Goal: Task Accomplishment & Management: Complete application form

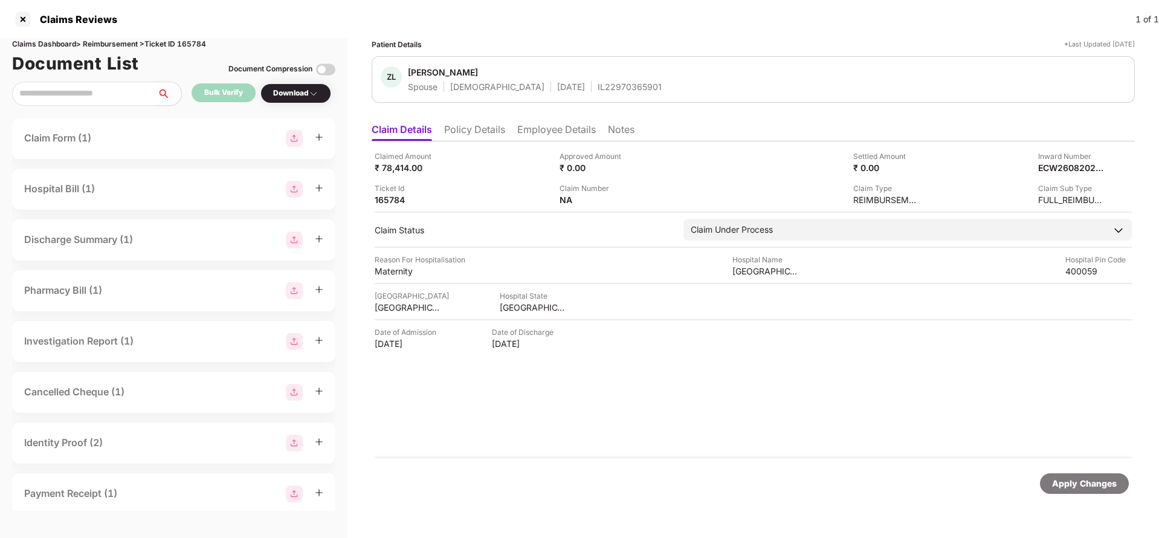
click at [473, 137] on li "Policy Details" at bounding box center [474, 132] width 61 height 18
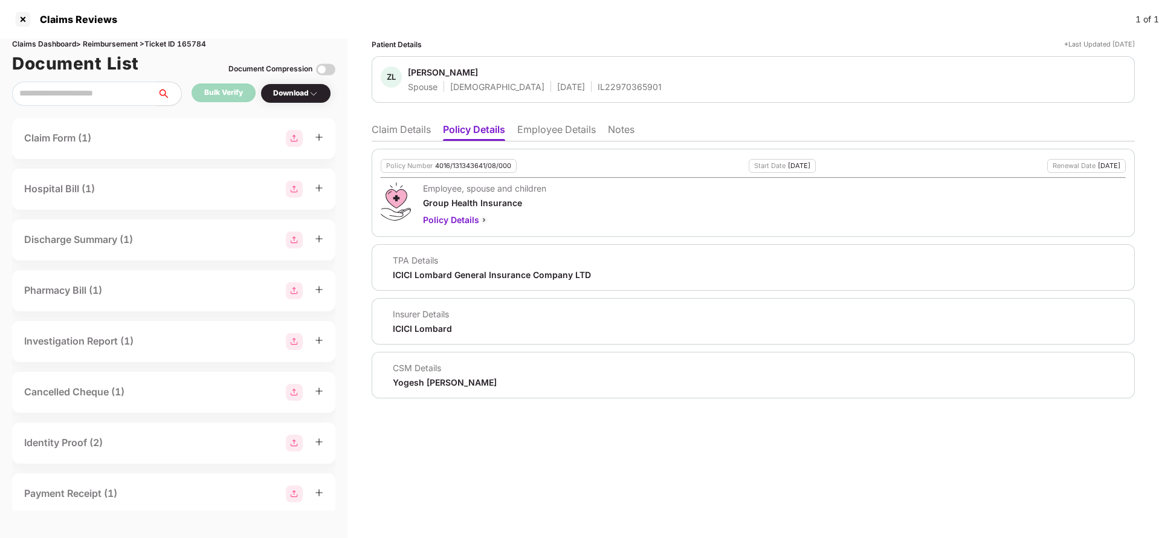
click at [464, 162] on div "4016/131343641/08/000" at bounding box center [473, 166] width 76 height 8
copy div "4016/131343641/08/000"
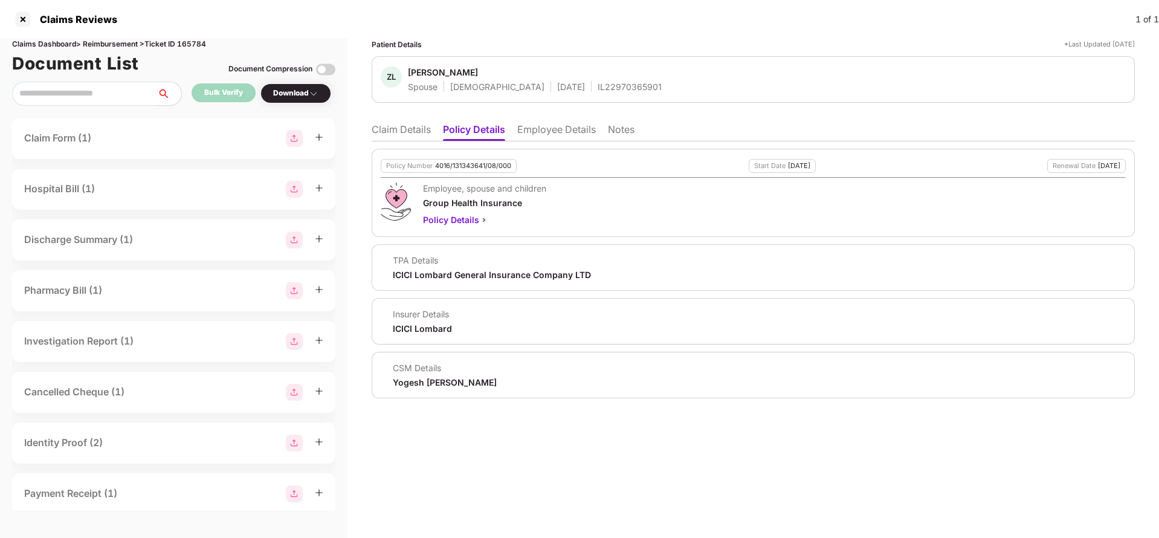
click at [598, 88] on div "IL22970365901" at bounding box center [630, 86] width 64 height 11
copy div "IL22970365901"
click at [396, 132] on li "Claim Details" at bounding box center [401, 132] width 59 height 18
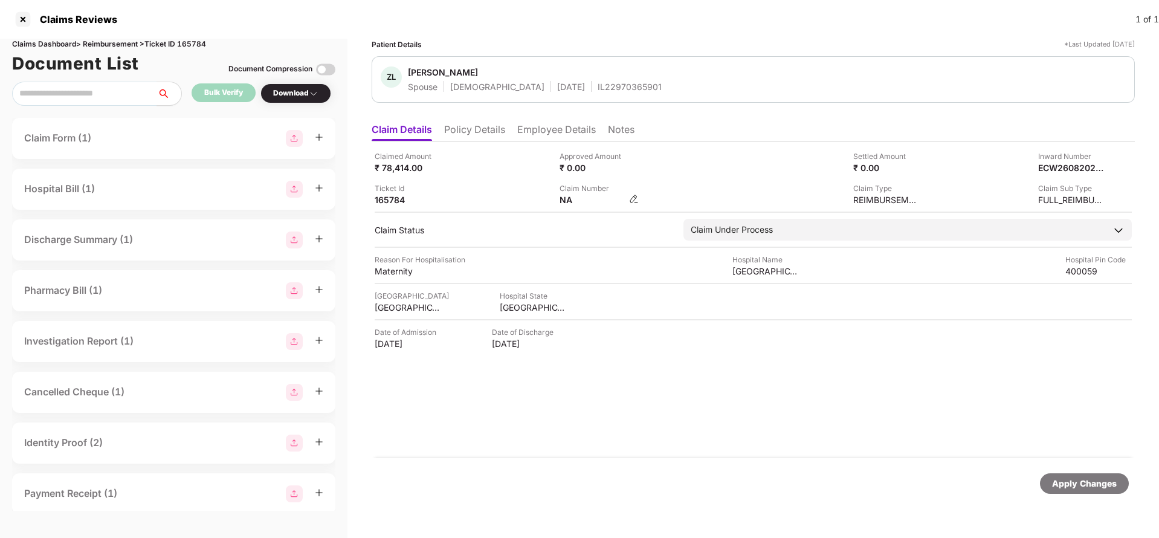
click at [635, 199] on img at bounding box center [634, 199] width 10 height 10
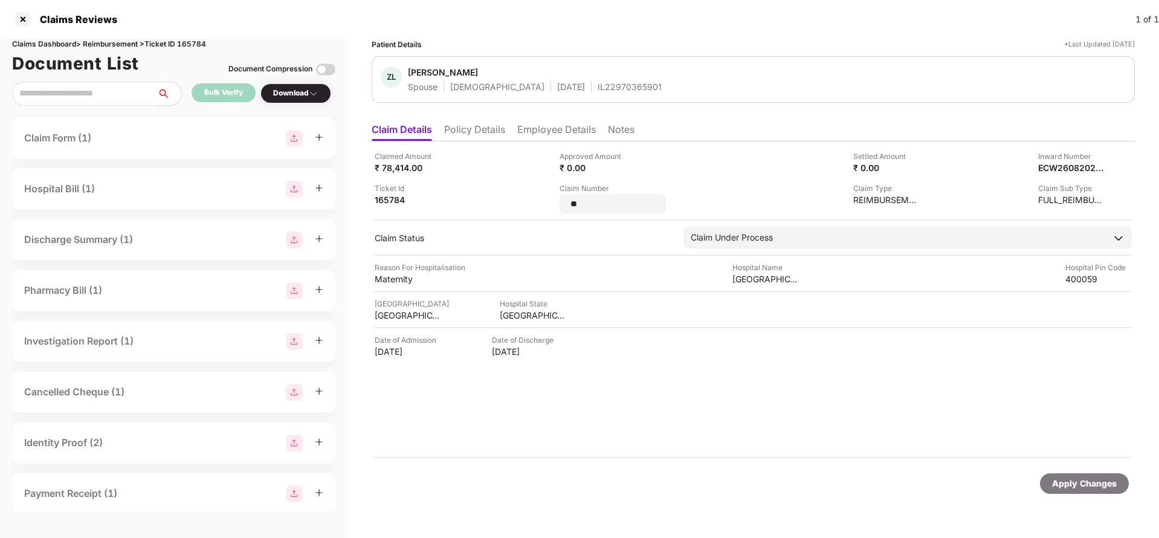
type input "*"
type input "**********"
click at [1062, 487] on div "Apply Changes" at bounding box center [1084, 483] width 65 height 13
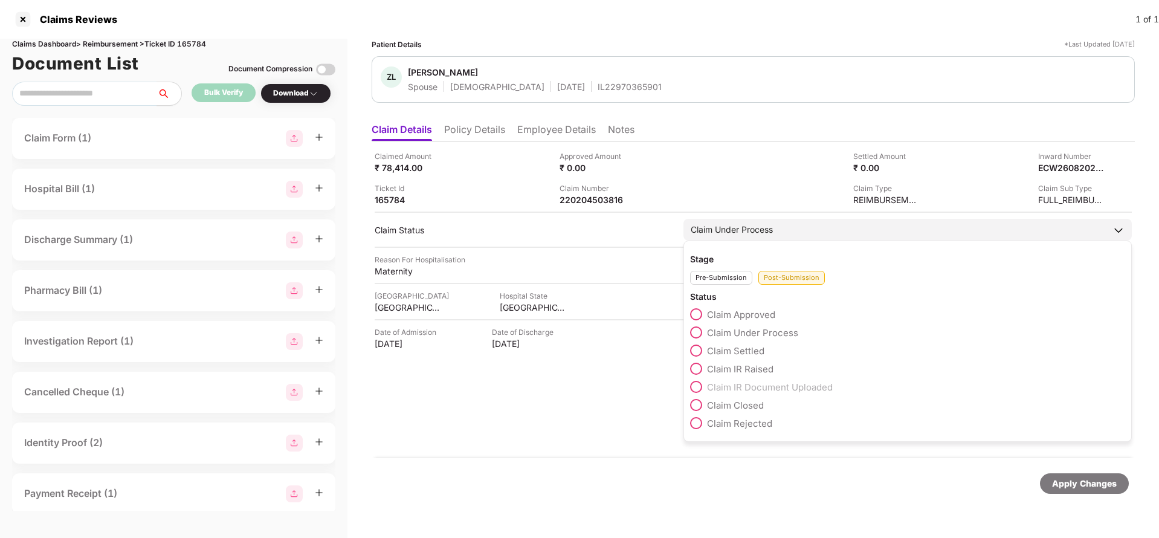
click at [716, 346] on span "Claim Settled" at bounding box center [735, 350] width 57 height 11
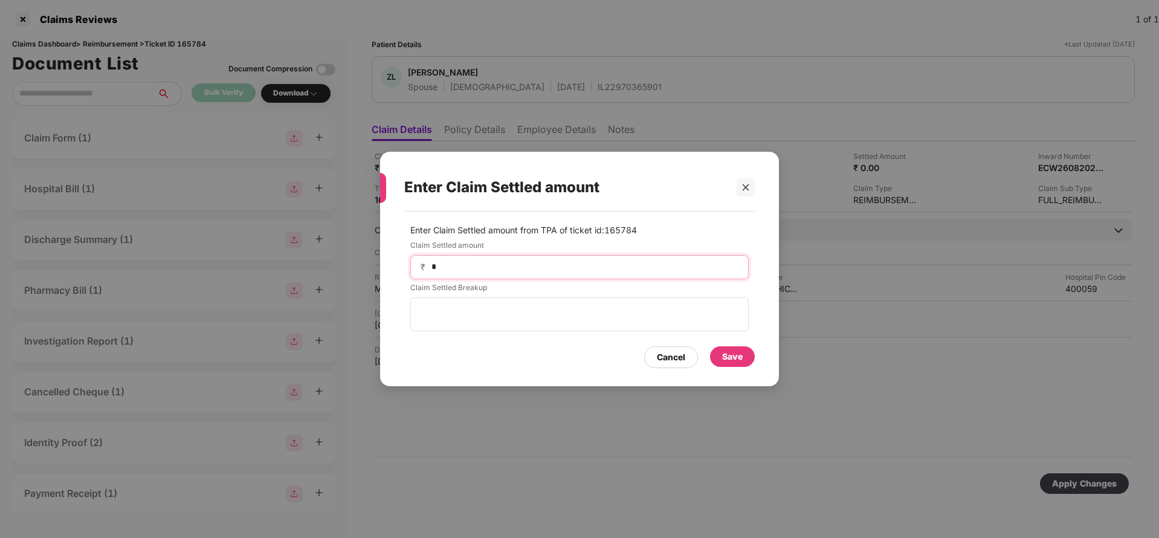
click at [528, 263] on input "*" at bounding box center [584, 267] width 308 height 13
type input "*****"
click at [730, 357] on div "Save" at bounding box center [732, 356] width 21 height 13
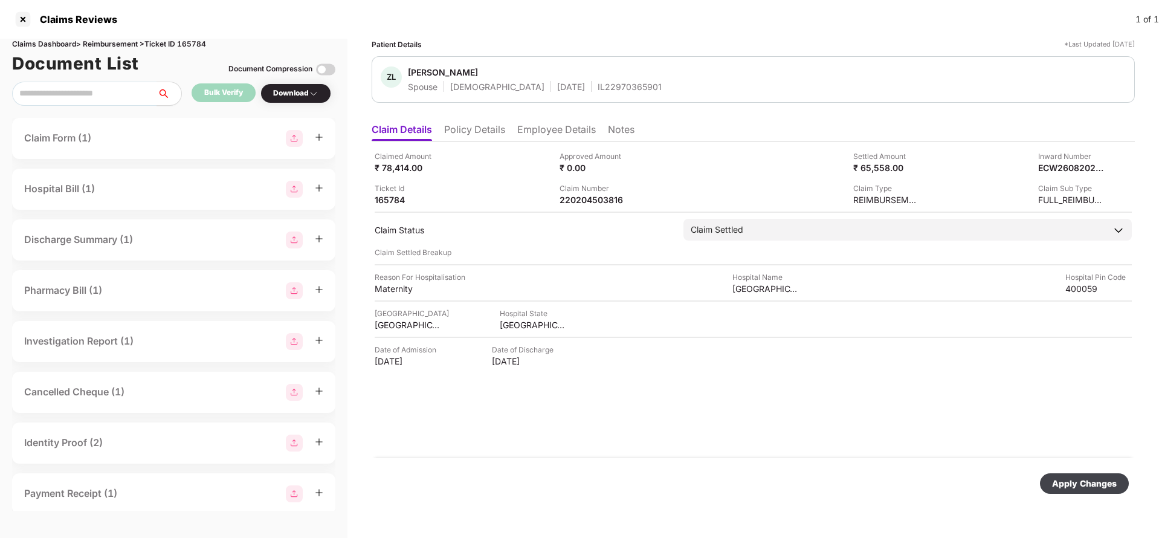
click at [1071, 493] on div "Apply Changes" at bounding box center [754, 483] width 764 height 51
click at [1077, 484] on div "Apply Changes" at bounding box center [1084, 483] width 65 height 13
click at [560, 139] on li "Employee Details" at bounding box center [556, 132] width 79 height 18
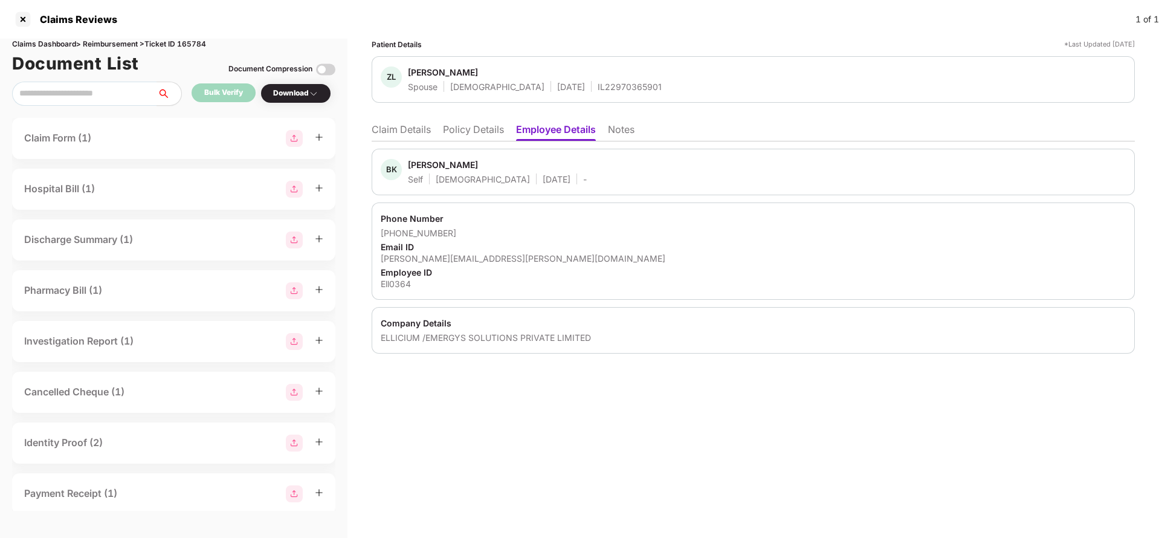
click at [400, 132] on li "Claim Details" at bounding box center [401, 132] width 59 height 18
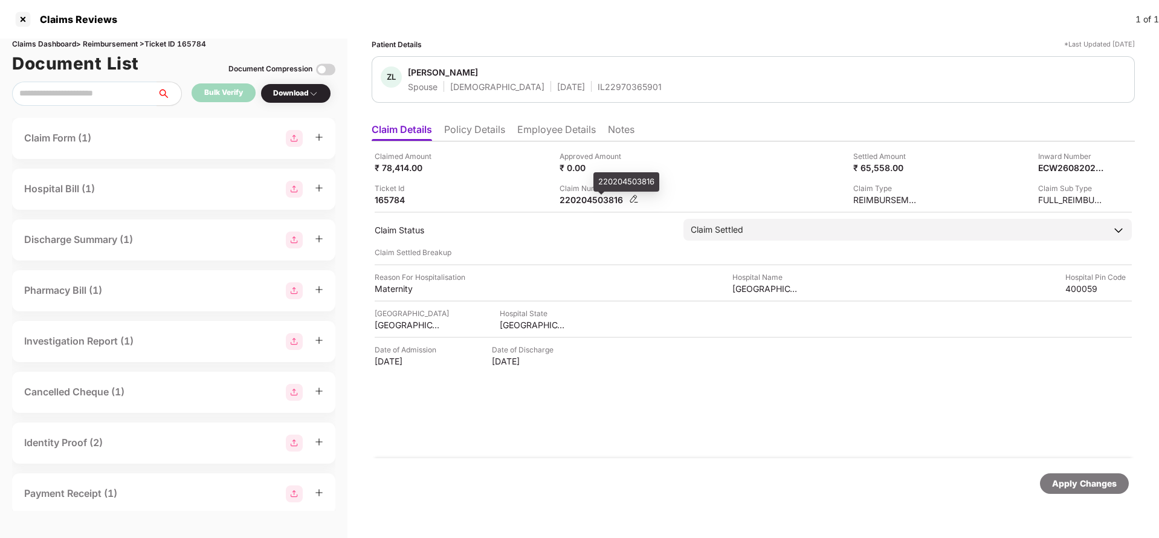
click at [600, 203] on div "220204503816" at bounding box center [593, 199] width 66 height 11
copy div
click at [576, 94] on div "ZL [PERSON_NAME] Spouse [DEMOGRAPHIC_DATA] [DATE] IL22970365901" at bounding box center [754, 79] width 764 height 47
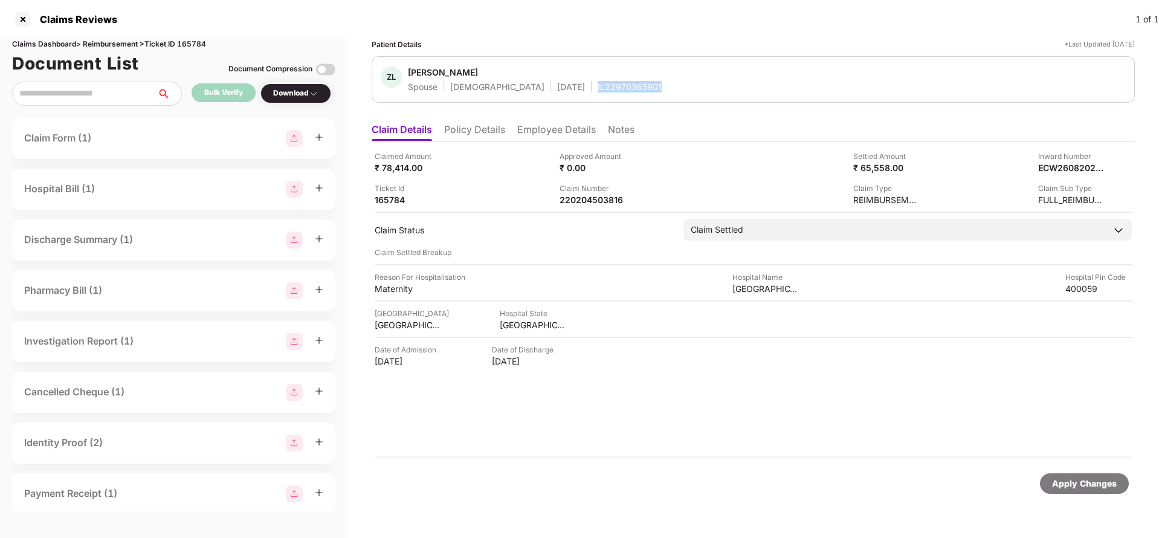
click at [576, 94] on div "ZL [PERSON_NAME] Spouse [DEMOGRAPHIC_DATA] [DATE] IL22970365901" at bounding box center [754, 79] width 764 height 47
copy div "IL22970365901"
click at [1089, 487] on div "Apply Changes" at bounding box center [1084, 483] width 65 height 13
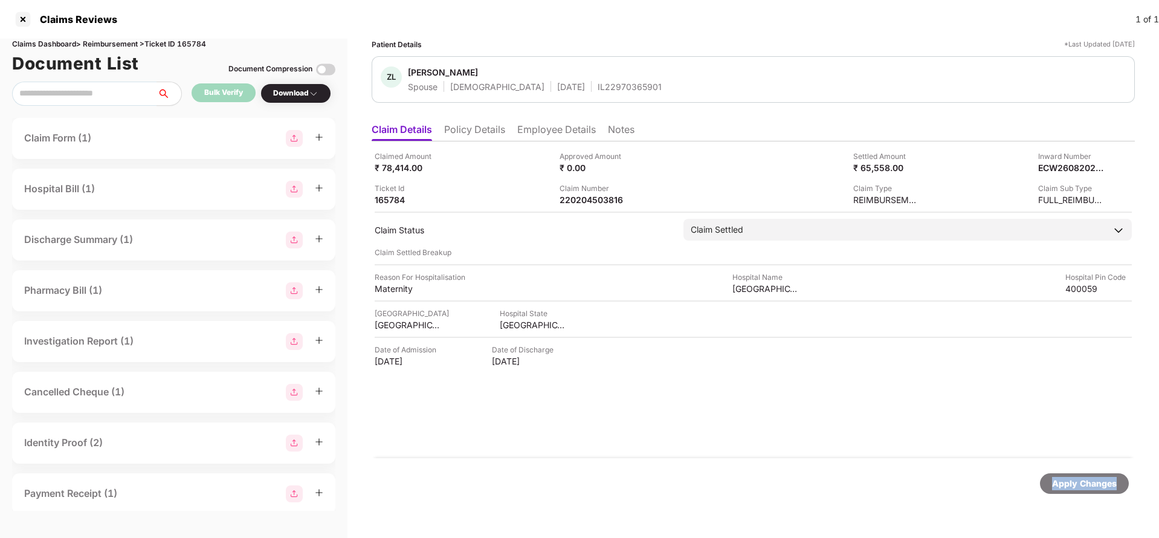
click at [1089, 487] on div "Apply Changes" at bounding box center [1084, 483] width 65 height 13
click at [195, 42] on div "Claims Dashboard > Reimbursement > Ticket ID 165784" at bounding box center [173, 44] width 323 height 11
copy div "165784"
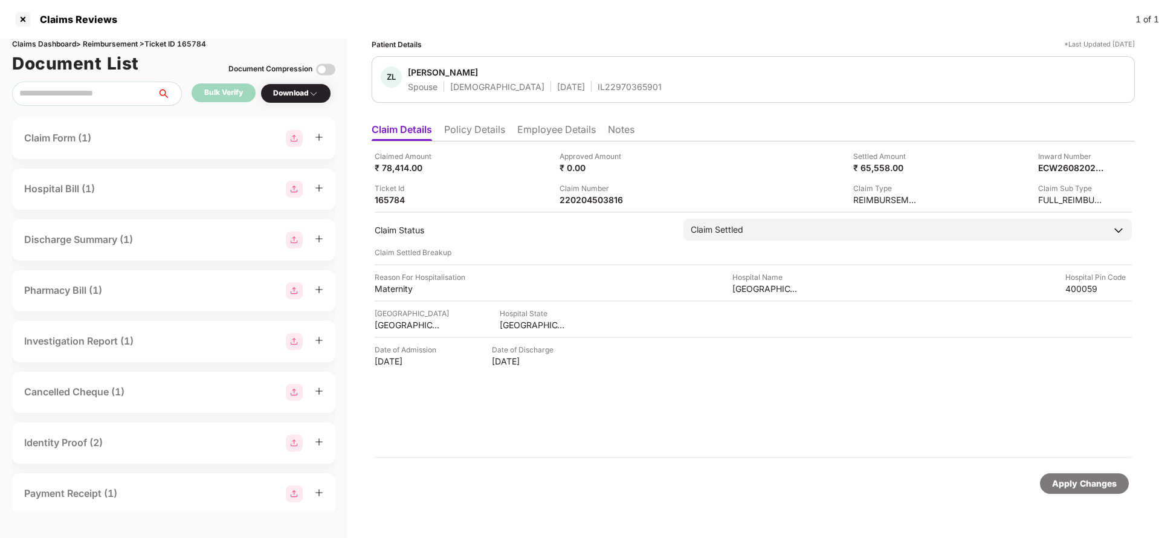
click at [1069, 487] on div "Apply Changes" at bounding box center [1084, 483] width 65 height 13
